Goal: Information Seeking & Learning: Learn about a topic

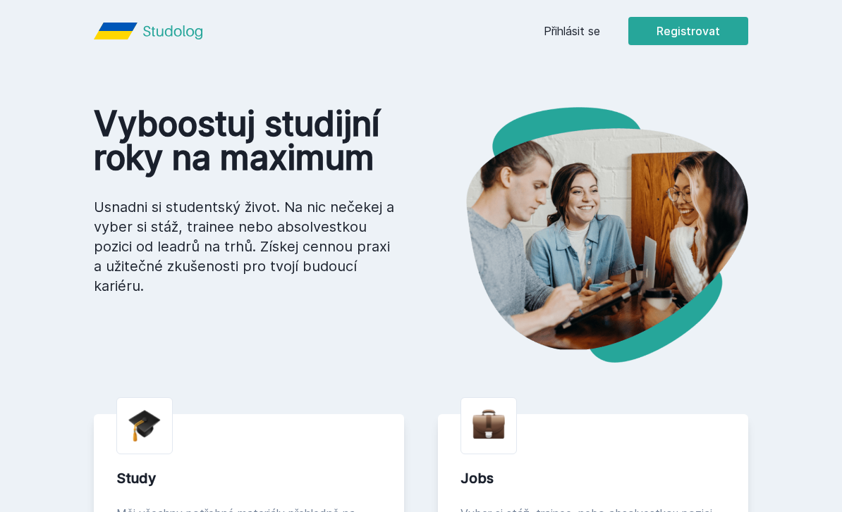
click at [561, 33] on link "Přihlásit se" at bounding box center [571, 31] width 56 height 17
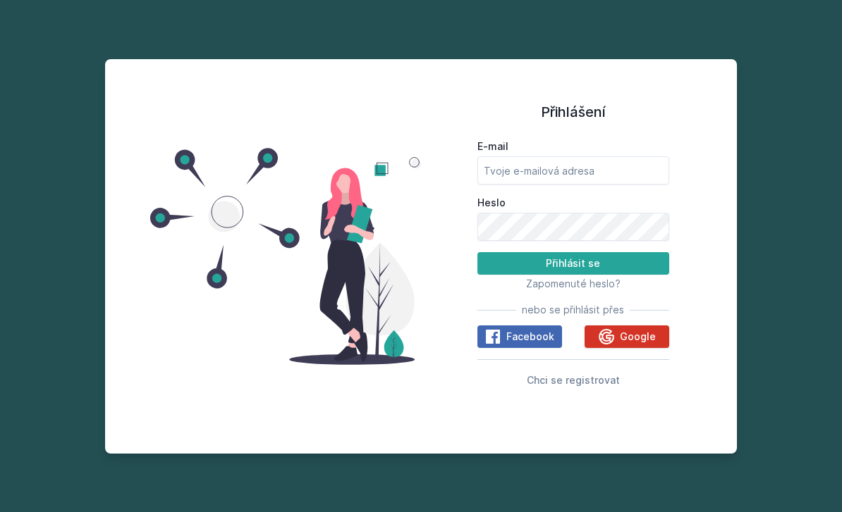
click at [620, 344] on span "Google" at bounding box center [638, 337] width 36 height 14
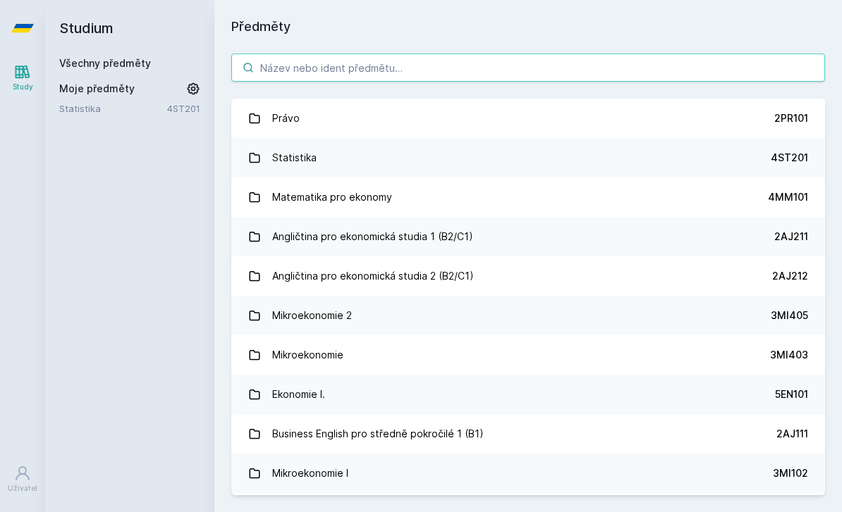
click at [390, 75] on input "search" at bounding box center [527, 68] width 593 height 28
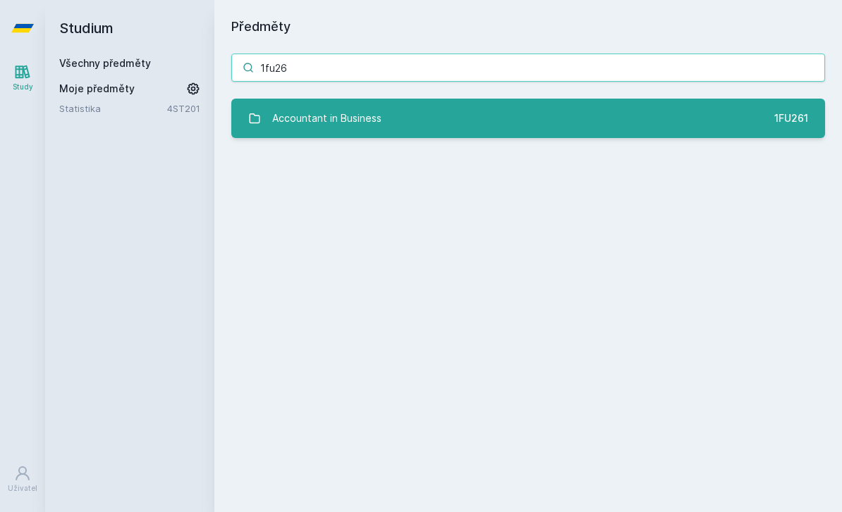
type input "1fu26"
click at [336, 122] on div "Accountant in Business" at bounding box center [326, 118] width 109 height 28
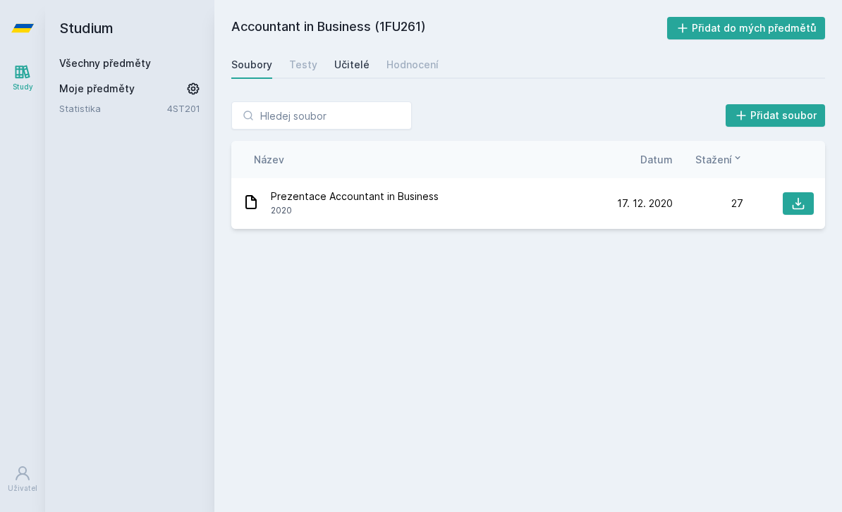
click at [348, 67] on div "Učitelé" at bounding box center [351, 65] width 35 height 14
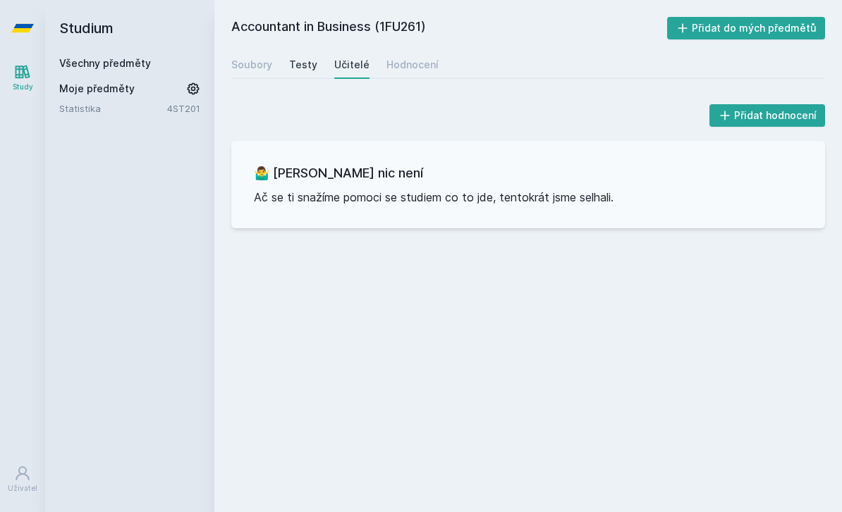
click at [311, 69] on div "Testy" at bounding box center [303, 65] width 28 height 14
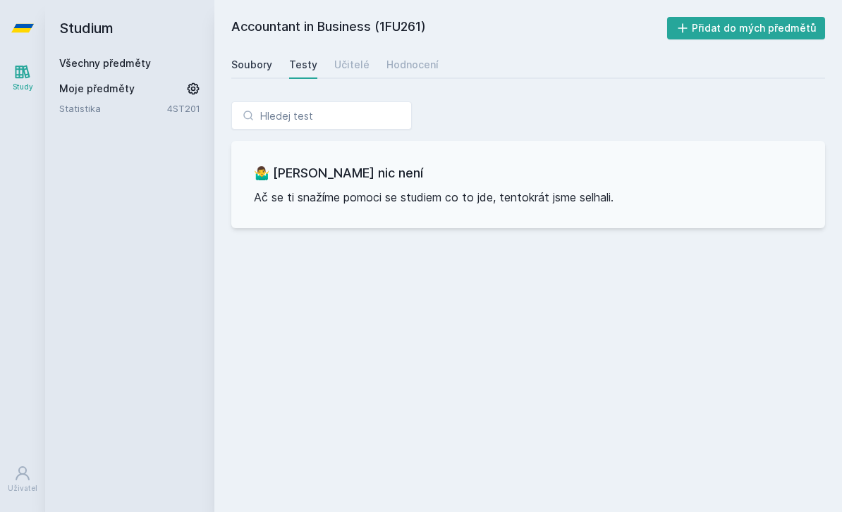
click at [246, 67] on div "Soubory" at bounding box center [251, 65] width 41 height 14
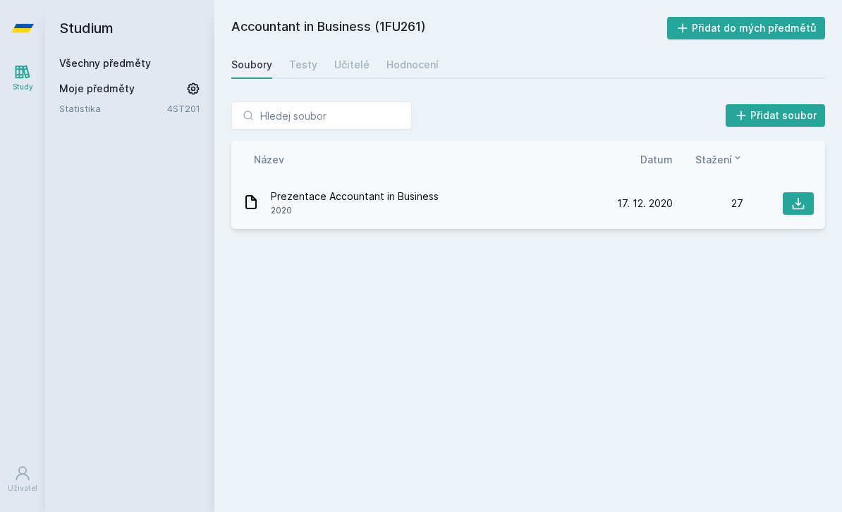
click at [370, 221] on div "Prezentace Accountant in Business 2020 [DATE] [DATE] 27" at bounding box center [527, 203] width 593 height 51
